Goal: Transaction & Acquisition: Purchase product/service

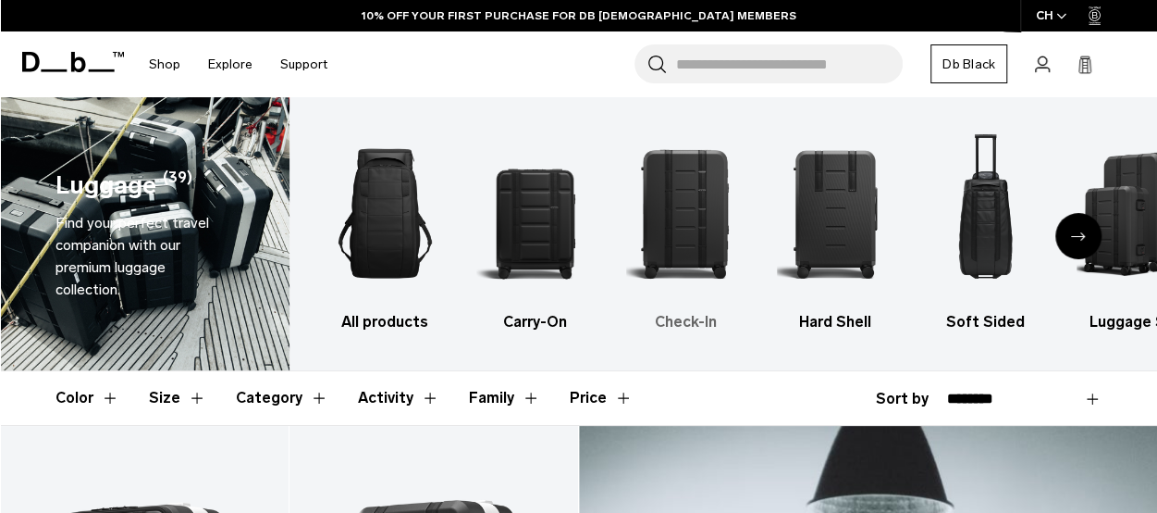
click at [687, 247] on img "3 / 6" at bounding box center [685, 213] width 118 height 177
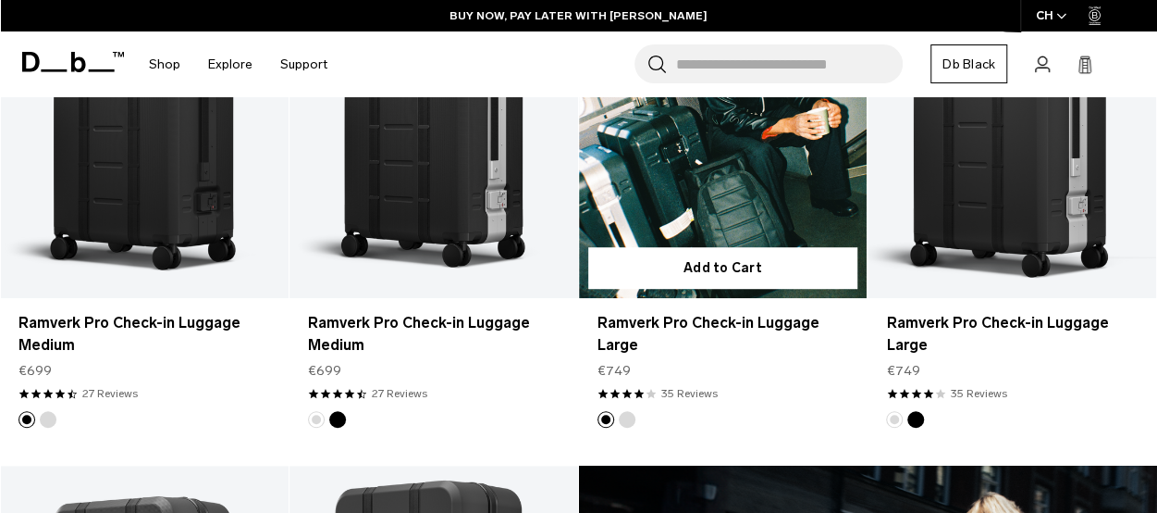
scroll to position [449, 0]
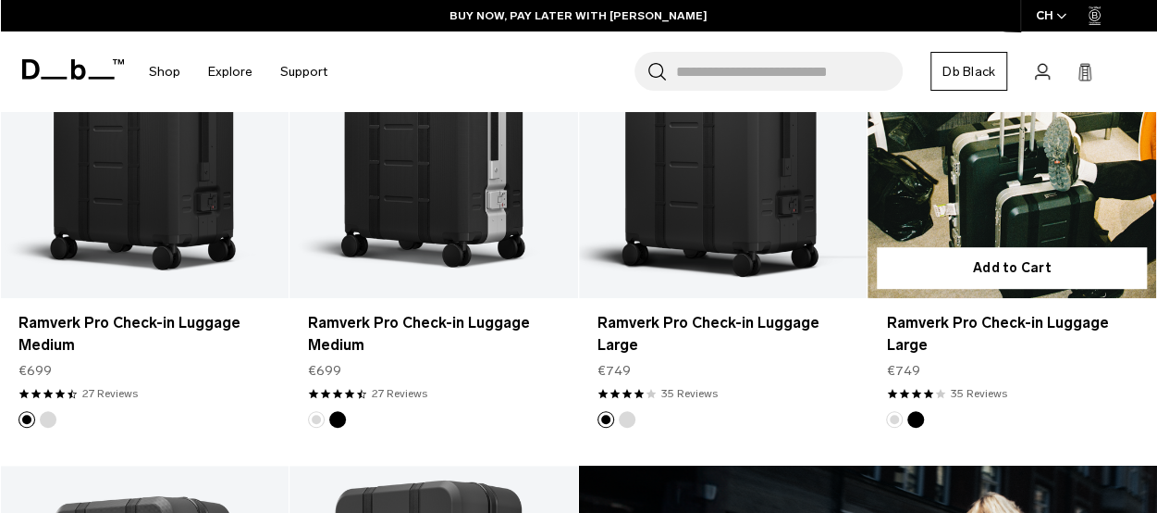
click at [973, 203] on link "Ramverk Pro Check-in Luggage Large" at bounding box center [1012, 137] width 289 height 320
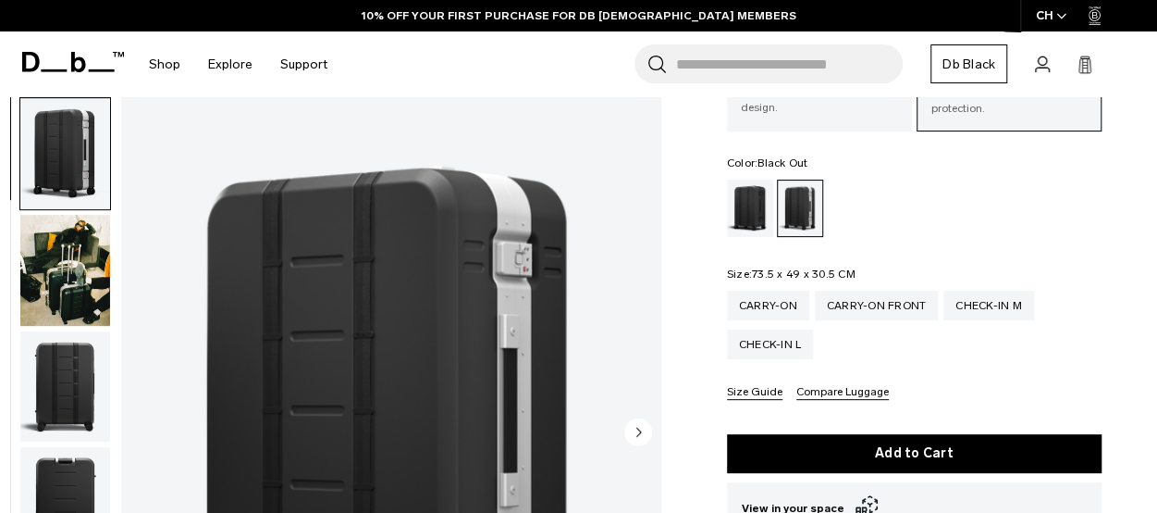
click at [763, 205] on div "Black Out" at bounding box center [750, 207] width 47 height 57
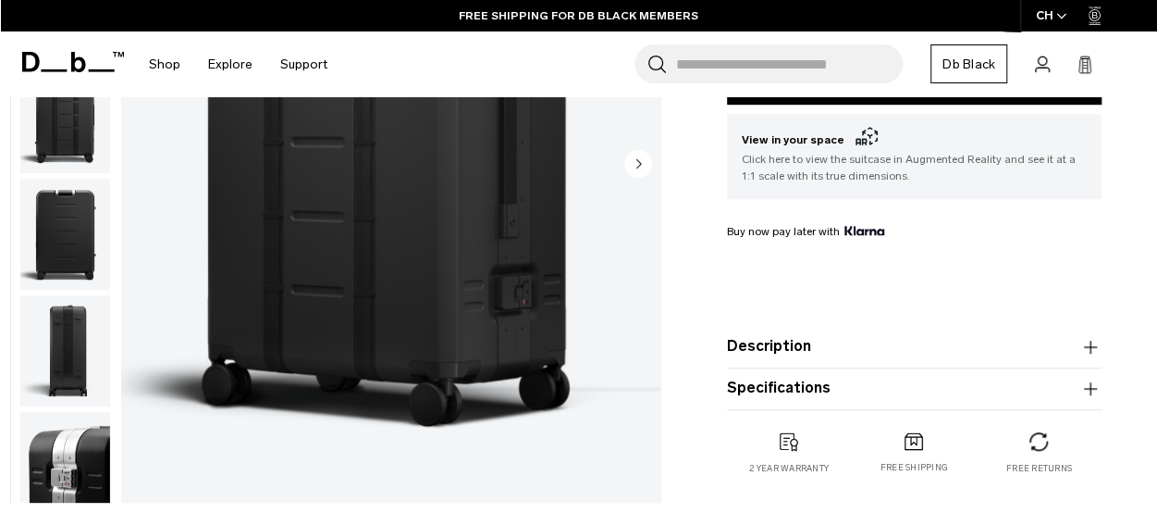
scroll to position [547, 0]
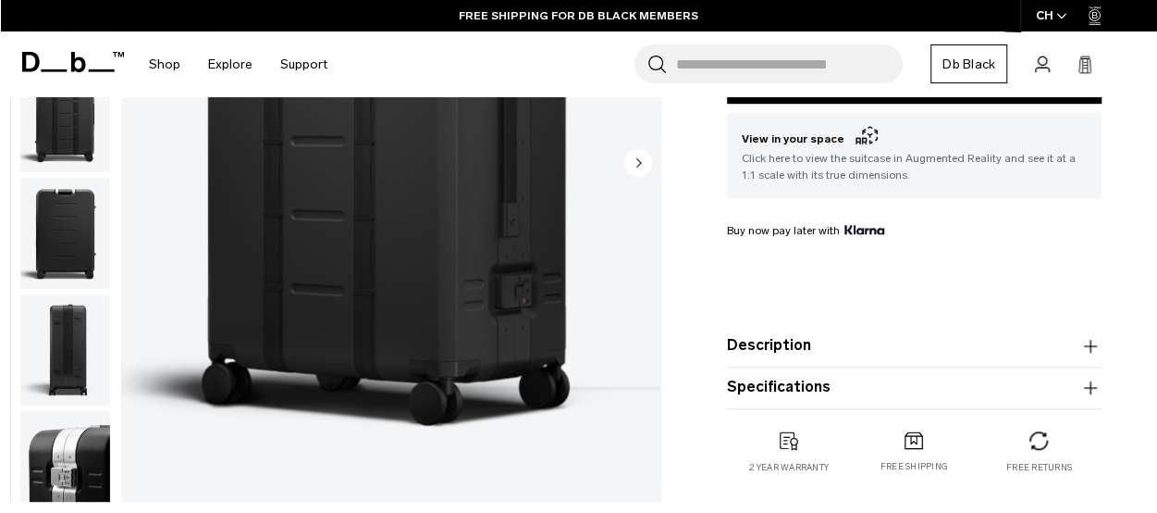
click at [89, 350] on img "button" at bounding box center [65, 349] width 90 height 111
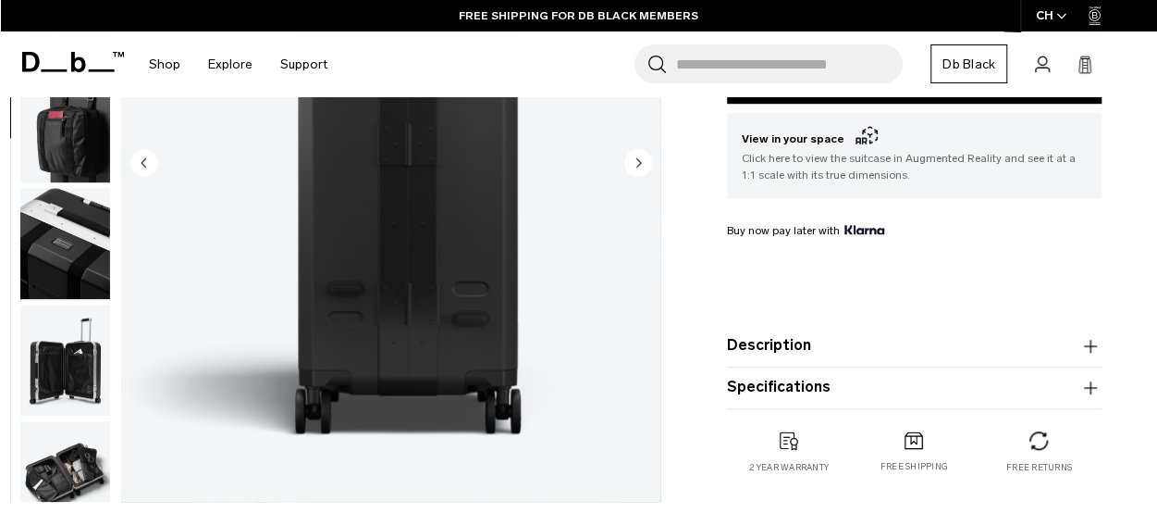
scroll to position [466, 0]
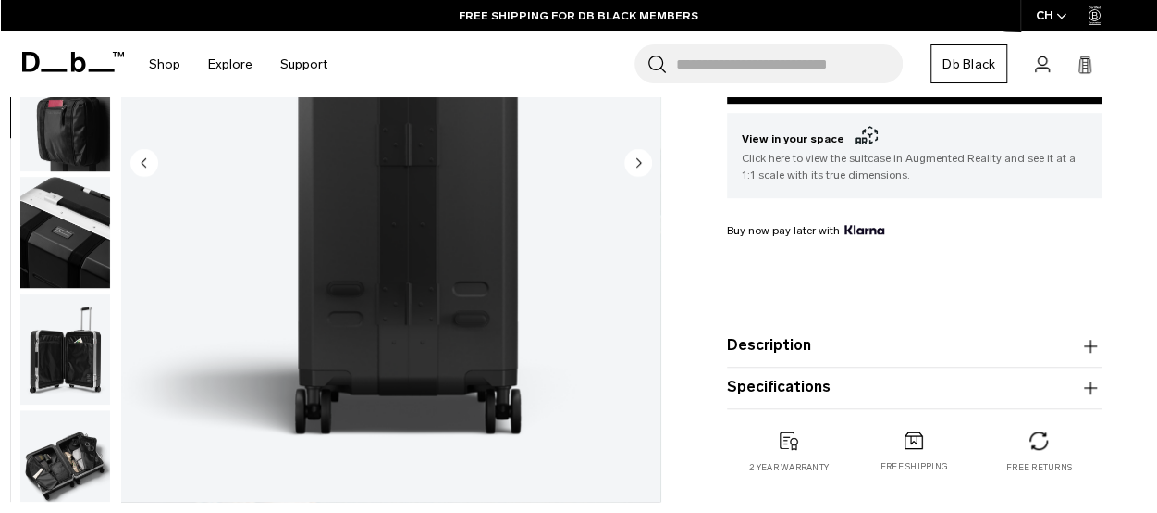
click at [79, 382] on img "button" at bounding box center [65, 348] width 90 height 111
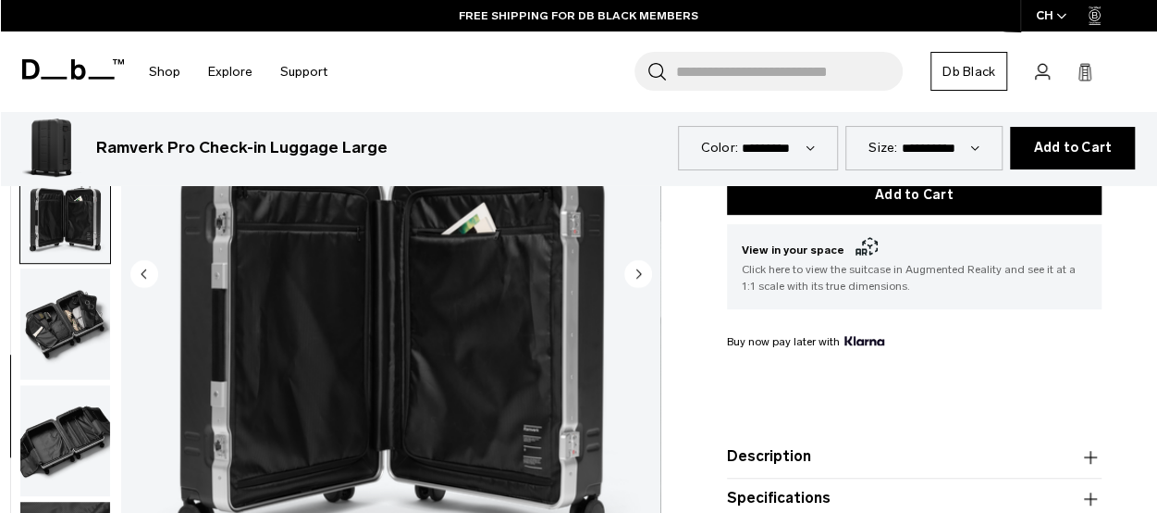
scroll to position [634, 0]
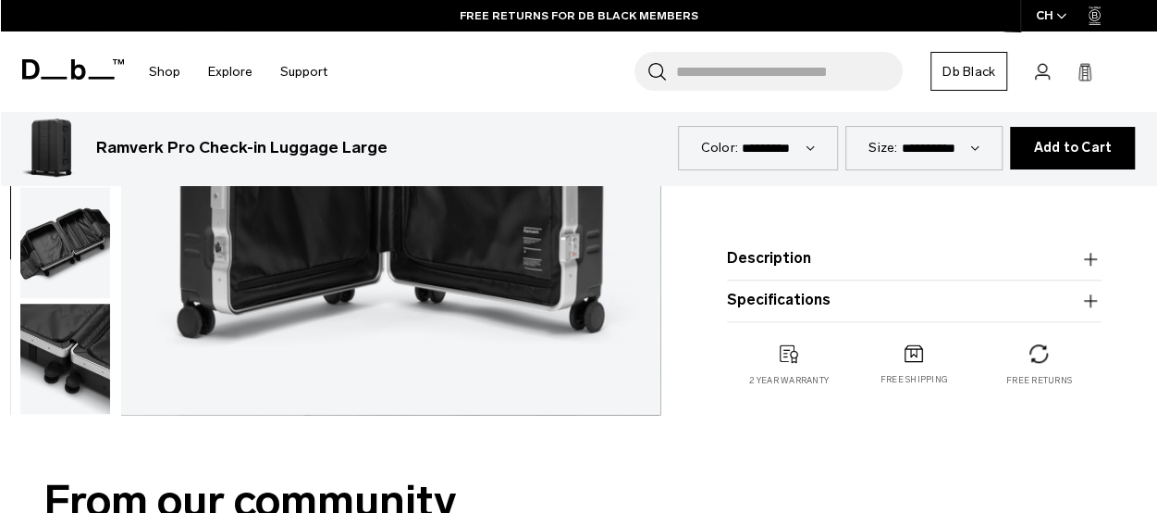
click at [46, 356] on img "button" at bounding box center [65, 358] width 90 height 111
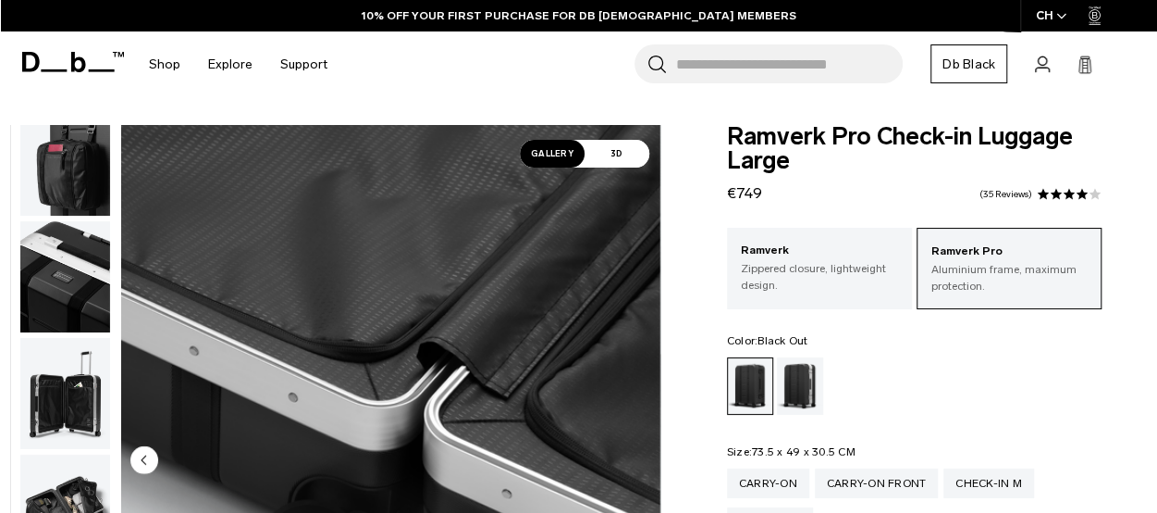
scroll to position [1, 0]
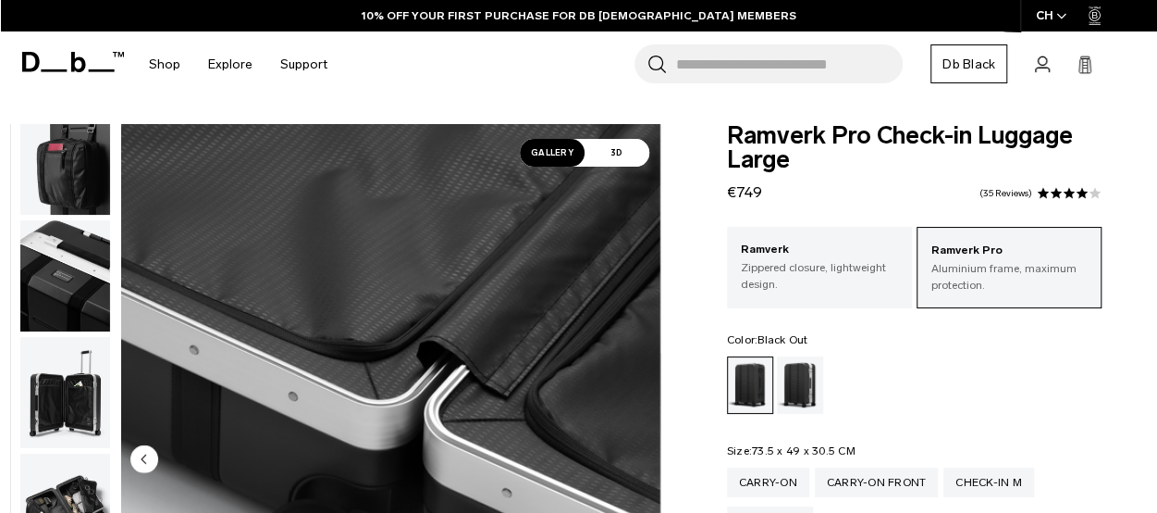
click at [612, 151] on span "3D" at bounding box center [617, 153] width 65 height 28
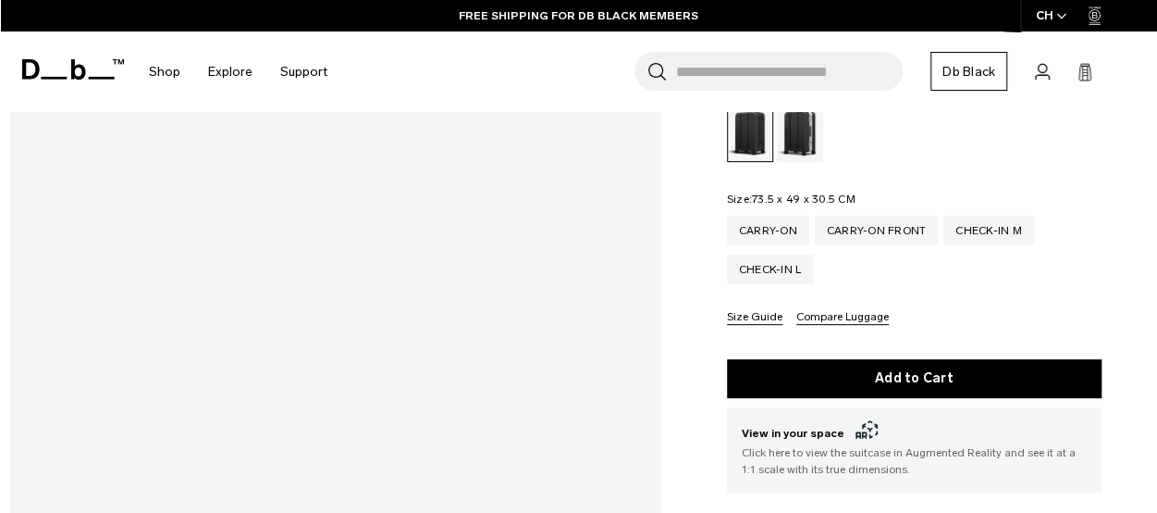
scroll to position [247, 0]
